Goal: Task Accomplishment & Management: Use online tool/utility

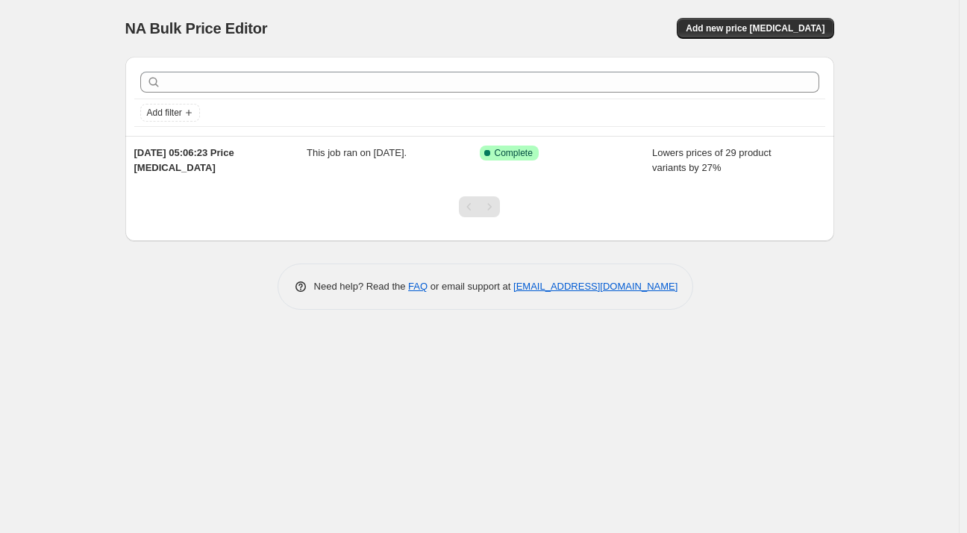
click at [639, 185] on div at bounding box center [479, 212] width 709 height 57
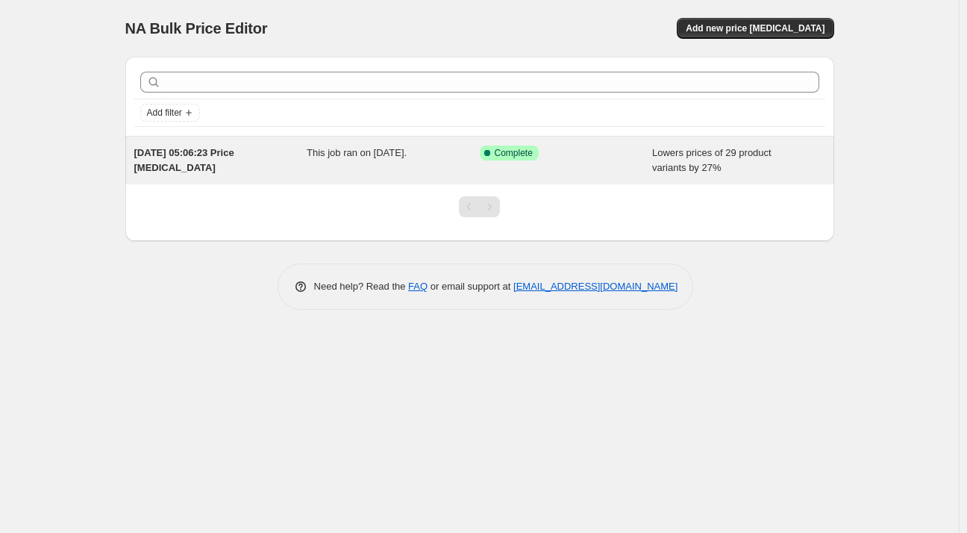
click at [628, 160] on div "Success Complete Complete" at bounding box center [566, 161] width 173 height 30
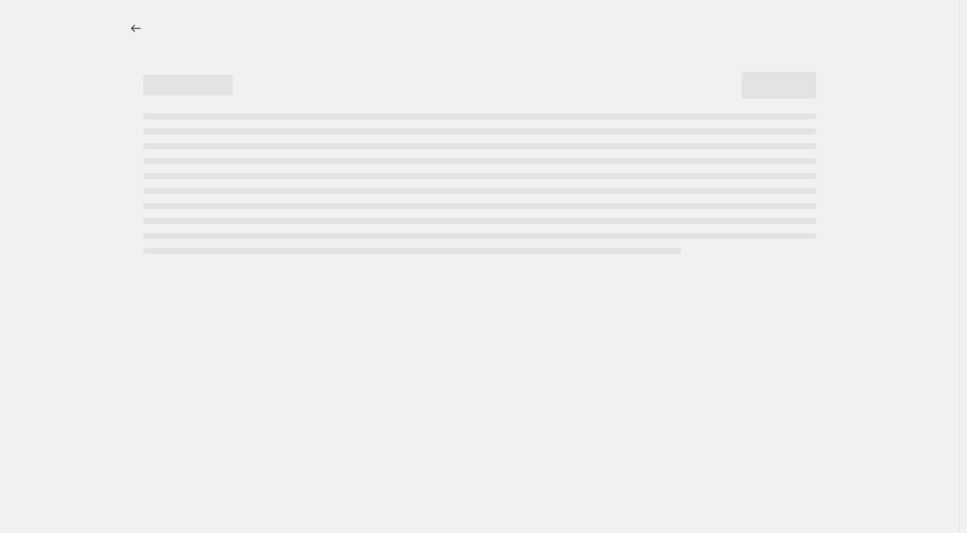
select select "percentage"
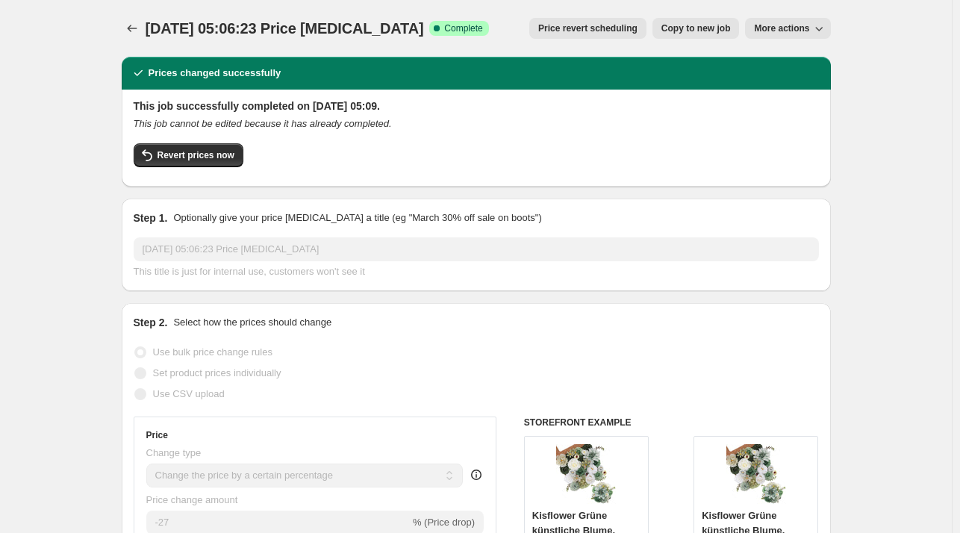
click at [218, 141] on div "This job successfully completed on 7. September 2025 at 05:09. This job cannot …" at bounding box center [476, 136] width 685 height 76
click at [221, 156] on span "Revert prices now" at bounding box center [195, 155] width 77 height 12
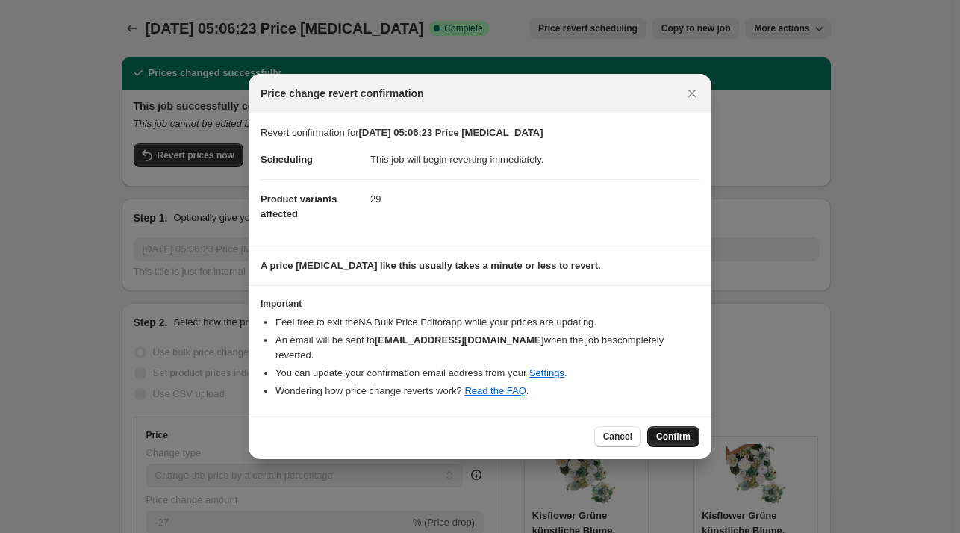
click at [678, 426] on button "Confirm" at bounding box center [673, 436] width 52 height 21
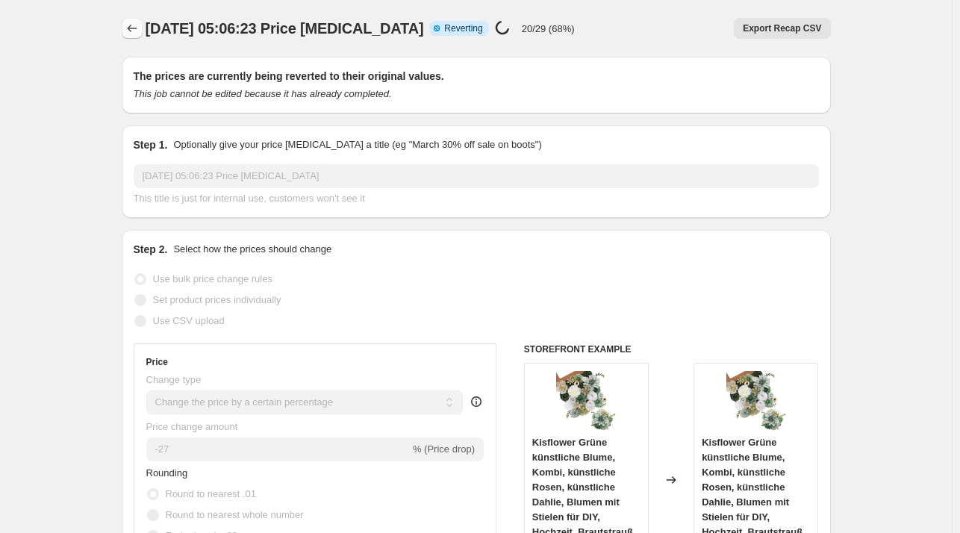
click at [134, 30] on icon "Price change jobs" at bounding box center [132, 28] width 15 height 15
